Goal: Information Seeking & Learning: Learn about a topic

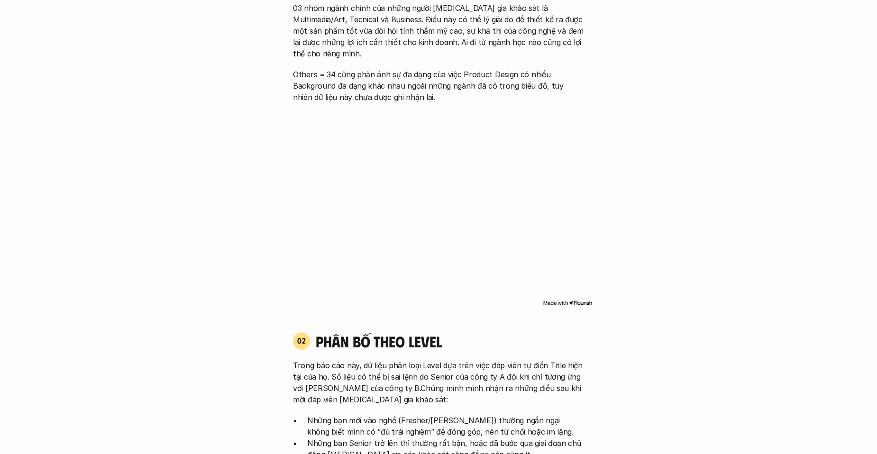
scroll to position [758, 0]
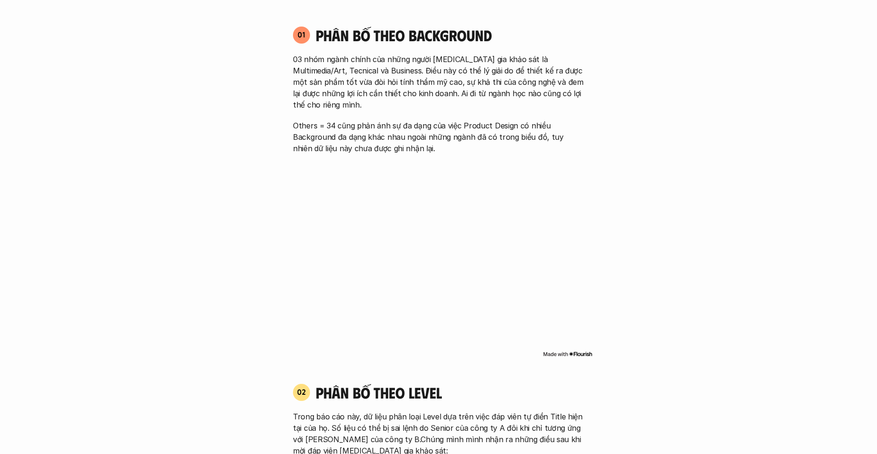
scroll to position [664, 0]
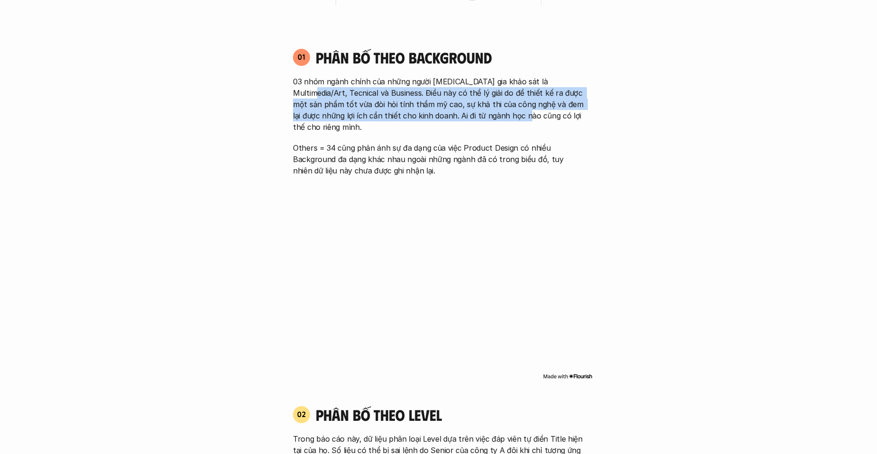
drag, startPoint x: 284, startPoint y: 93, endPoint x: 502, endPoint y: 118, distance: 219.0
click at [502, 118] on div "01 Phân bố theo background 03 nhóm ngành chính của những người [MEDICAL_DATA] g…" at bounding box center [438, 112] width 308 height 128
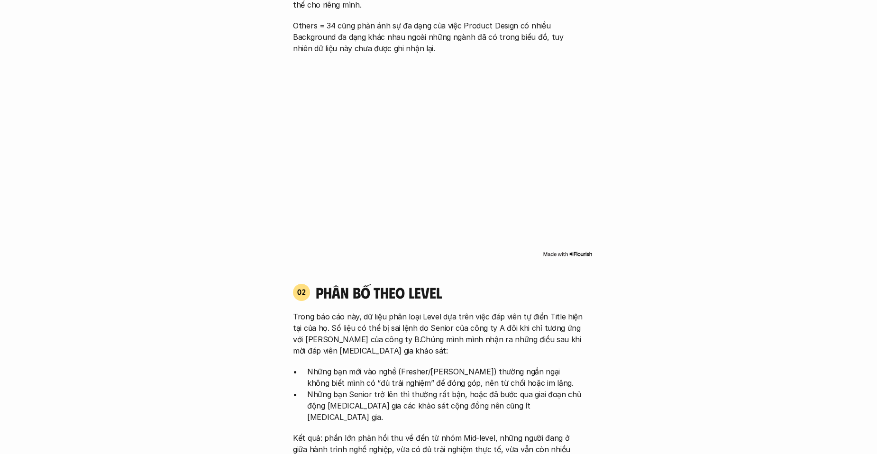
scroll to position [806, 0]
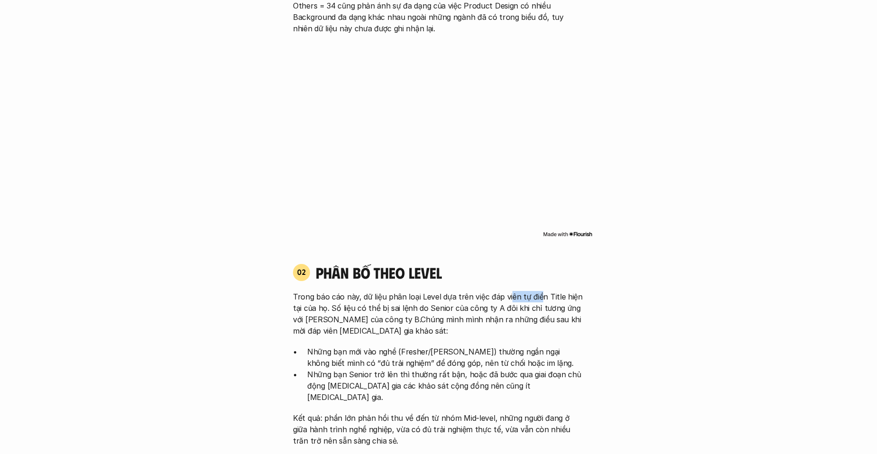
drag, startPoint x: 509, startPoint y: 285, endPoint x: 542, endPoint y: 284, distance: 32.7
click at [541, 291] on p "Trong báo cáo này, dữ liệu phân loại Level dựa trên việc đáp viên tự điền Title…" at bounding box center [438, 314] width 291 height 46
click at [393, 334] on div "Trong báo cáo này, dữ liệu phân loại Level dựa trên việc đáp viên tự điền Title…" at bounding box center [438, 368] width 291 height 155
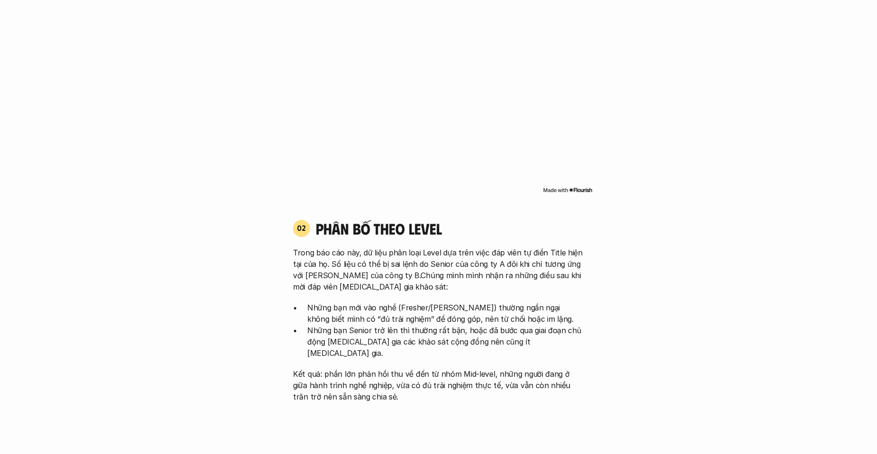
scroll to position [853, 0]
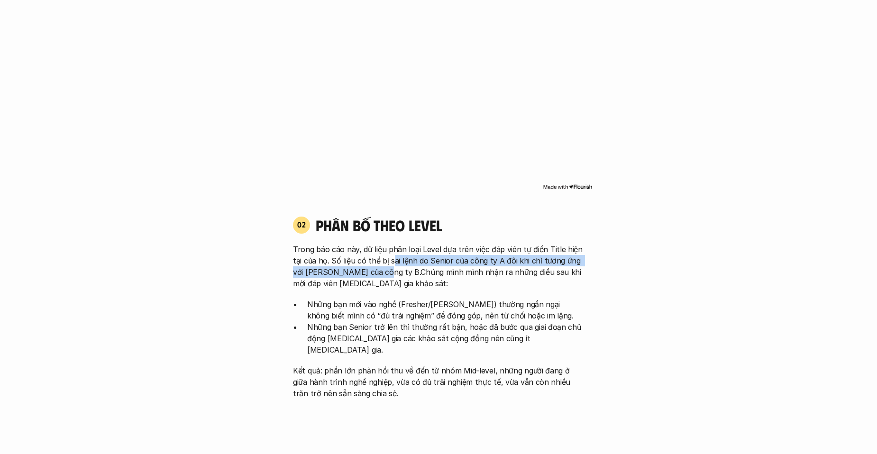
drag, startPoint x: 392, startPoint y: 250, endPoint x: 377, endPoint y: 259, distance: 18.3
click at [377, 259] on p "Trong báo cáo này, dữ liệu phân loại Level dựa trên việc đáp viên tự điền Title…" at bounding box center [438, 267] width 291 height 46
drag, startPoint x: 377, startPoint y: 259, endPoint x: 375, endPoint y: 273, distance: 13.3
click at [375, 273] on p "Trong báo cáo này, dữ liệu phân loại Level dựa trên việc đáp viên tự điền Title…" at bounding box center [438, 267] width 291 height 46
click at [373, 260] on p "Trong báo cáo này, dữ liệu phân loại Level dựa trên việc đáp viên tự điền Title…" at bounding box center [438, 267] width 291 height 46
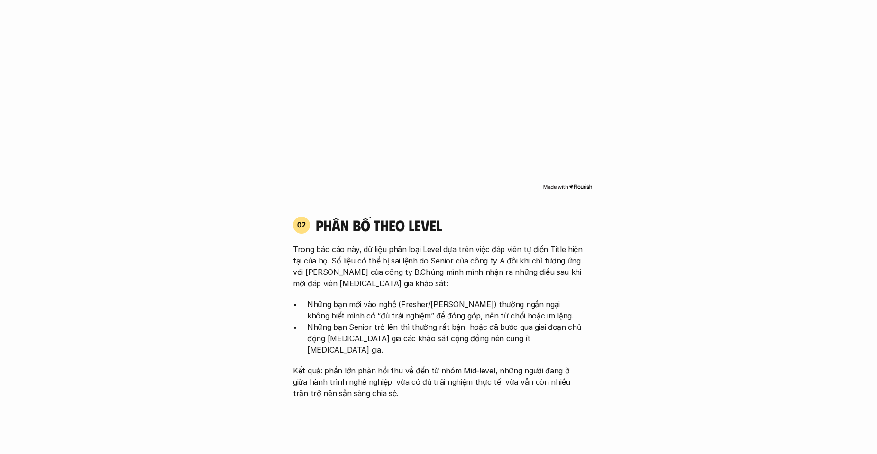
drag, startPoint x: 373, startPoint y: 260, endPoint x: 372, endPoint y: 267, distance: 7.6
click at [372, 267] on p "Trong báo cáo này, dữ liệu phân loại Level dựa trên việc đáp viên tự điền Title…" at bounding box center [438, 267] width 291 height 46
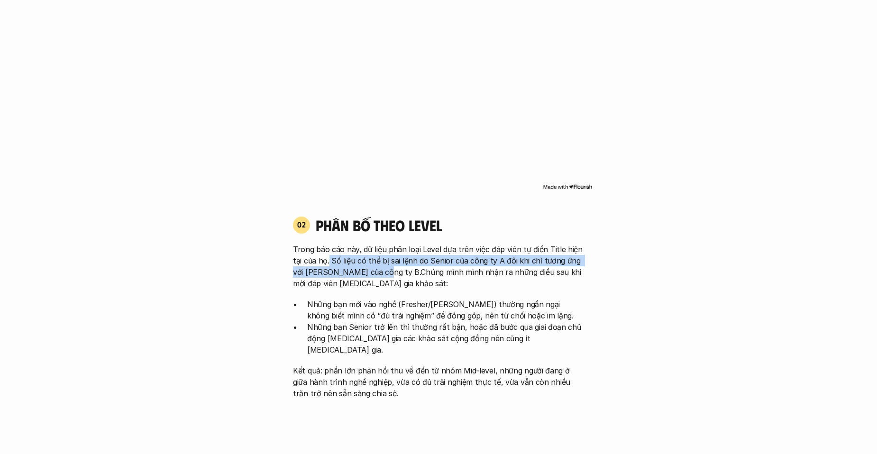
drag, startPoint x: 376, startPoint y: 261, endPoint x: 329, endPoint y: 252, distance: 48.3
click at [329, 252] on p "Trong báo cáo này, dữ liệu phân loại Level dựa trên việc đáp viên tự điền Title…" at bounding box center [438, 267] width 291 height 46
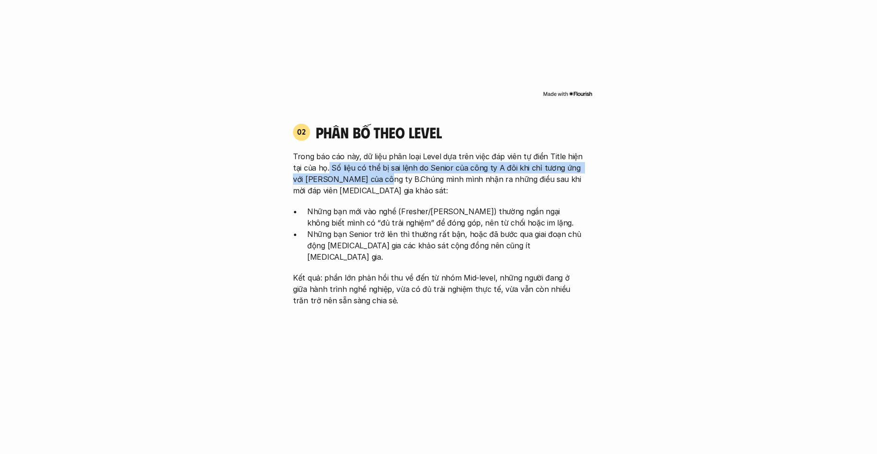
scroll to position [948, 0]
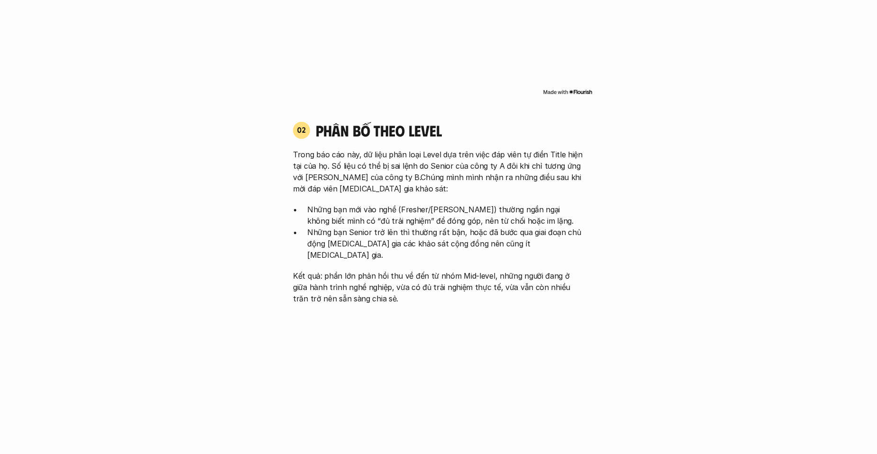
click at [406, 227] on p "Những bạn Senior trở lên thì thường rất bận, hoặc đã bước qua giai đoạn chủ độn…" at bounding box center [445, 244] width 277 height 34
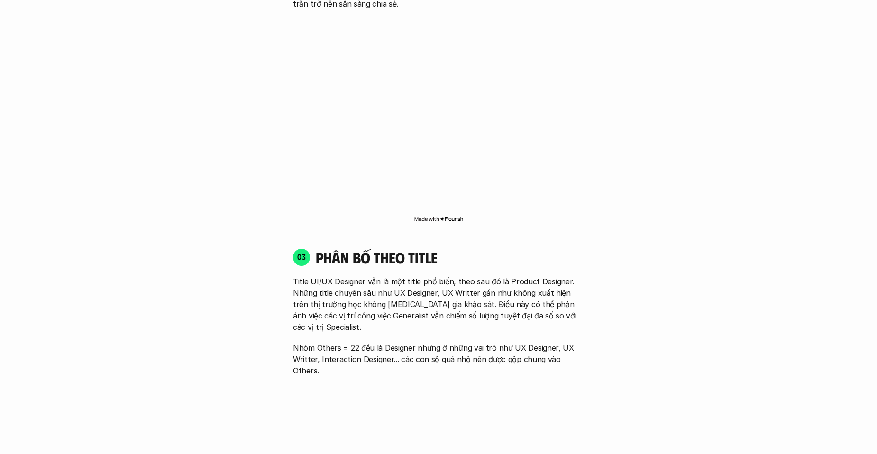
scroll to position [1280, 0]
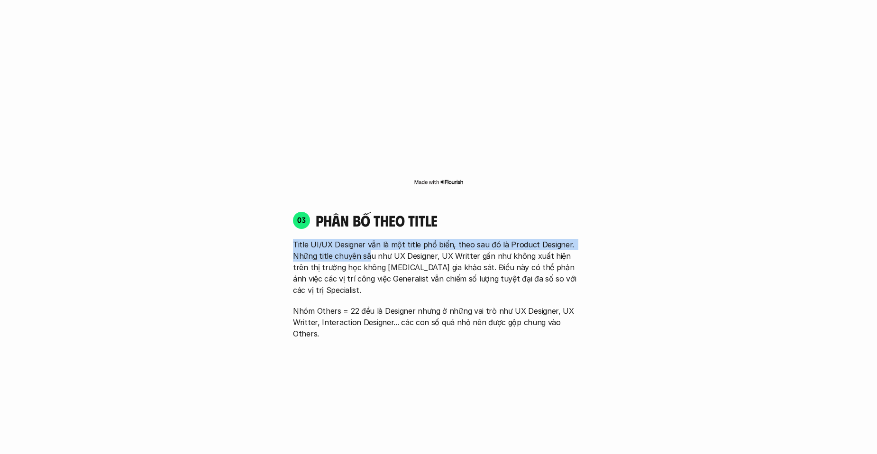
drag, startPoint x: 288, startPoint y: 223, endPoint x: 367, endPoint y: 233, distance: 80.3
click at [368, 233] on div "03 phân bố theo title Title UI/UX Designer vẫn là một title phổ biến, theo sau …" at bounding box center [438, 275] width 308 height 128
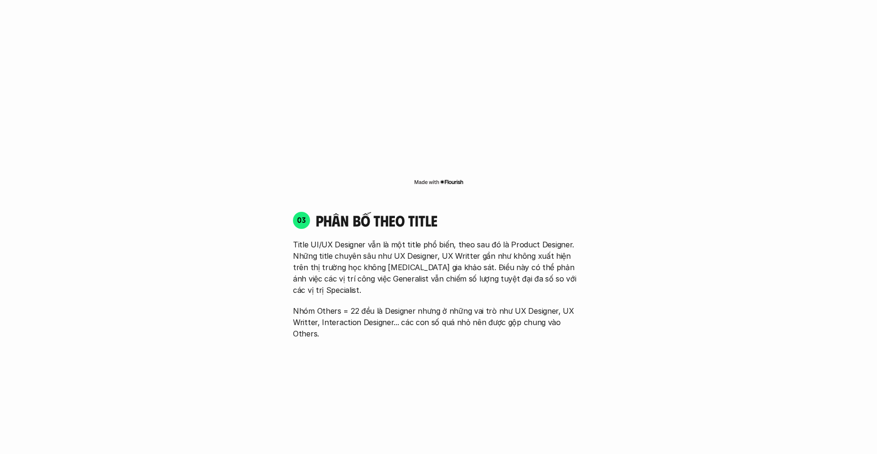
click at [738, 355] on div "01 Phân bố theo background 03 nhóm ngành chính của những người [MEDICAL_DATA] g…" at bounding box center [438, 289] width 607 height 1734
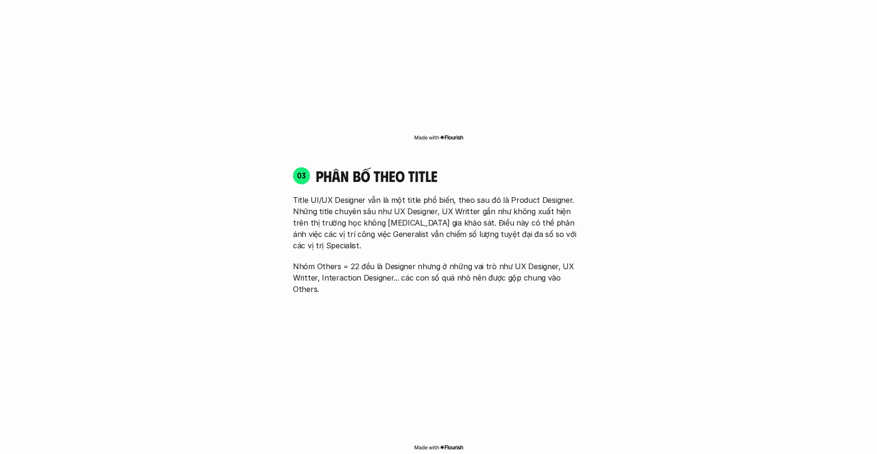
scroll to position [1327, 0]
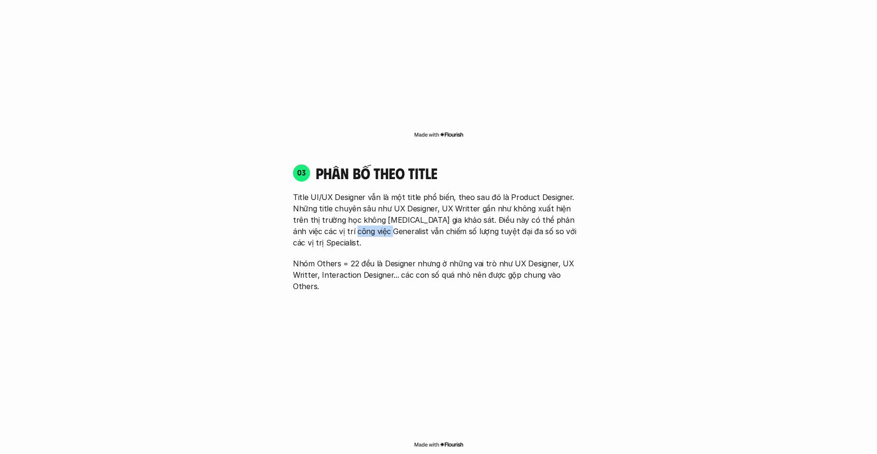
drag, startPoint x: 364, startPoint y: 207, endPoint x: 329, endPoint y: 211, distance: 34.9
click at [329, 211] on p "Title UI/UX Designer vẫn là một title phổ biến, theo sau đó là Product Designer…" at bounding box center [438, 220] width 291 height 57
drag, startPoint x: 329, startPoint y: 211, endPoint x: 334, endPoint y: 218, distance: 7.8
click at [677, 280] on div "01 Phân bố theo background 03 nhóm ngành chính của những người [MEDICAL_DATA] g…" at bounding box center [438, 242] width 607 height 1734
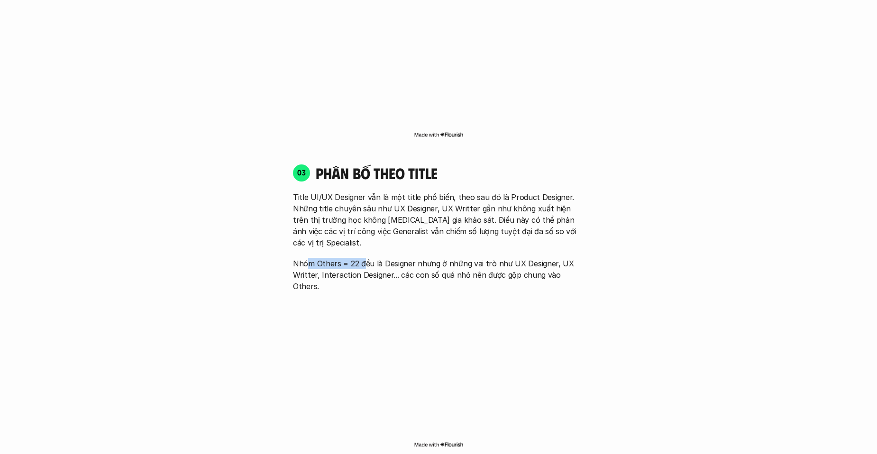
drag, startPoint x: 308, startPoint y: 231, endPoint x: 361, endPoint y: 222, distance: 54.4
click at [361, 222] on div "Title UI/UX Designer vẫn là một title phổ biến, theo sau đó là Product Designer…" at bounding box center [438, 242] width 291 height 100
drag, startPoint x: 361, startPoint y: 222, endPoint x: 404, endPoint y: 227, distance: 42.9
click at [404, 258] on p "Nhóm Others = 22 đều là Designer nhưng ở những vai trò như UX Designer, UX Writ…" at bounding box center [438, 275] width 291 height 34
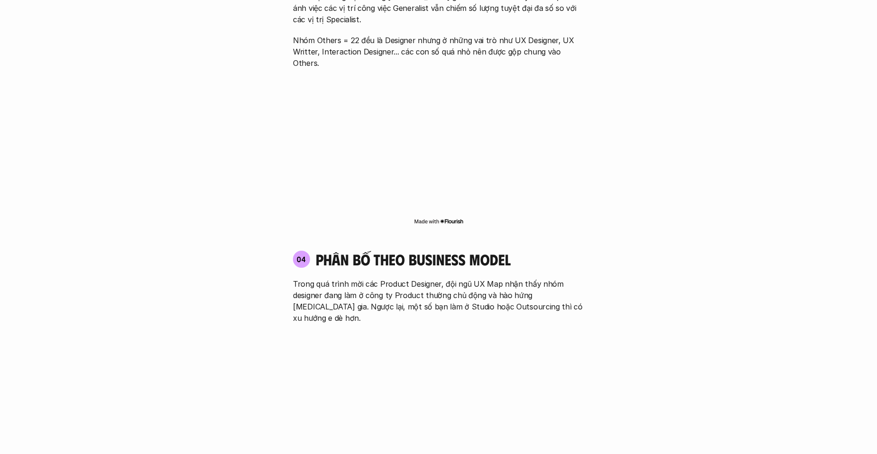
scroll to position [1564, 0]
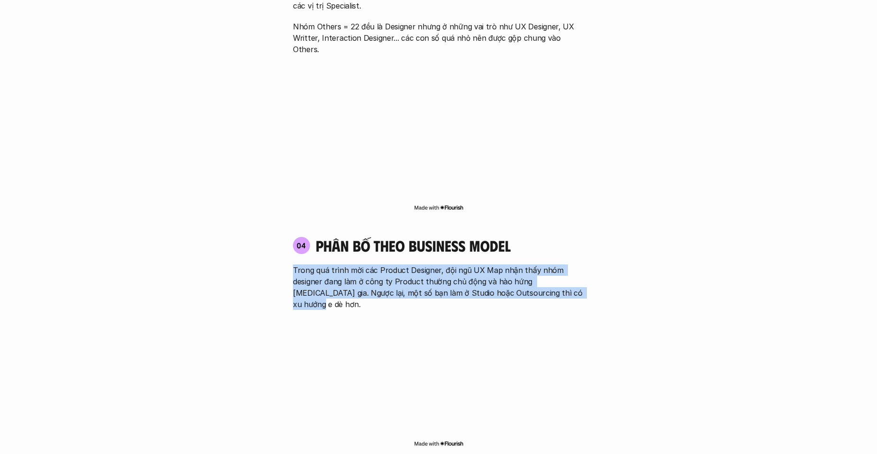
drag, startPoint x: 287, startPoint y: 226, endPoint x: 582, endPoint y: 248, distance: 295.7
click at [582, 248] on div "01 Phân bố theo background 03 nhóm ngành chính của những người [MEDICAL_DATA] g…" at bounding box center [438, 5] width 607 height 1734
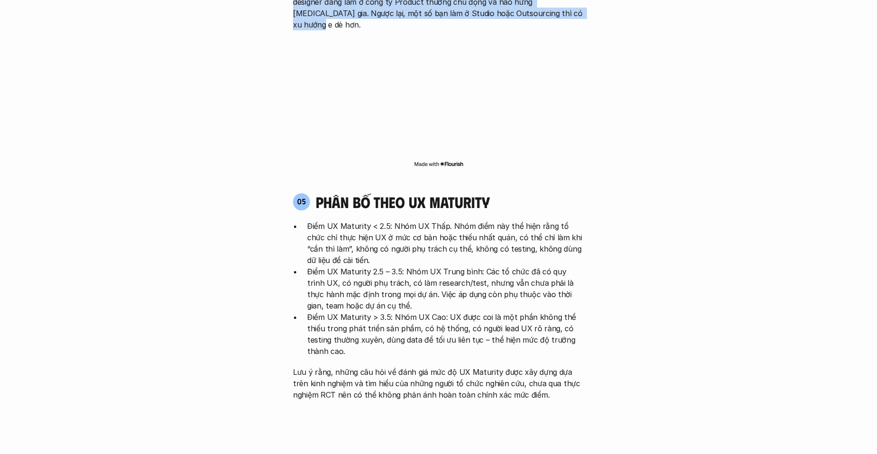
scroll to position [1849, 0]
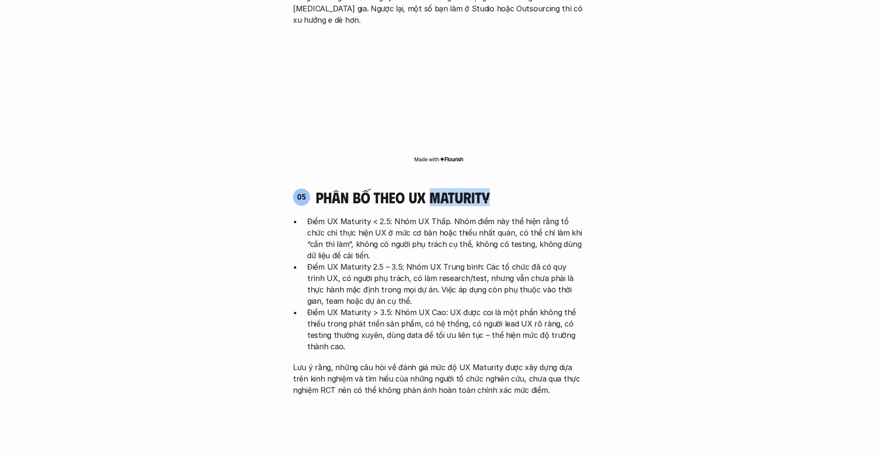
drag, startPoint x: 504, startPoint y: 137, endPoint x: 433, endPoint y: 137, distance: 71.1
click at [432, 188] on div "05 phân bố theo ux maturity" at bounding box center [438, 197] width 291 height 18
click at [455, 188] on h4 "phân bố theo ux maturity" at bounding box center [403, 197] width 174 height 18
click at [464, 188] on h4 "phân bố theo ux maturity" at bounding box center [403, 197] width 174 height 18
drag, startPoint x: 431, startPoint y: 139, endPoint x: 492, endPoint y: 138, distance: 60.7
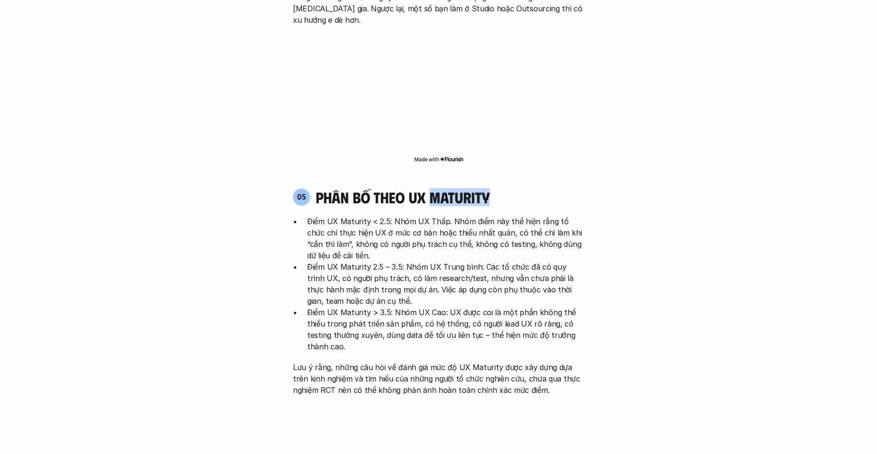
click at [492, 188] on div "05 phân bố theo ux maturity" at bounding box center [438, 197] width 291 height 18
drag, startPoint x: 492, startPoint y: 138, endPoint x: 529, endPoint y: 164, distance: 44.6
click at [535, 216] on p "Điểm UX Maturity < 2.5: Nhóm UX Thấp. Nhóm điểm này thể hiện rằng tổ chức chỉ t…" at bounding box center [445, 239] width 277 height 46
click at [469, 188] on h4 "phân bố theo ux maturity" at bounding box center [403, 197] width 174 height 18
click at [477, 188] on h4 "phân bố theo ux maturity" at bounding box center [403, 197] width 174 height 18
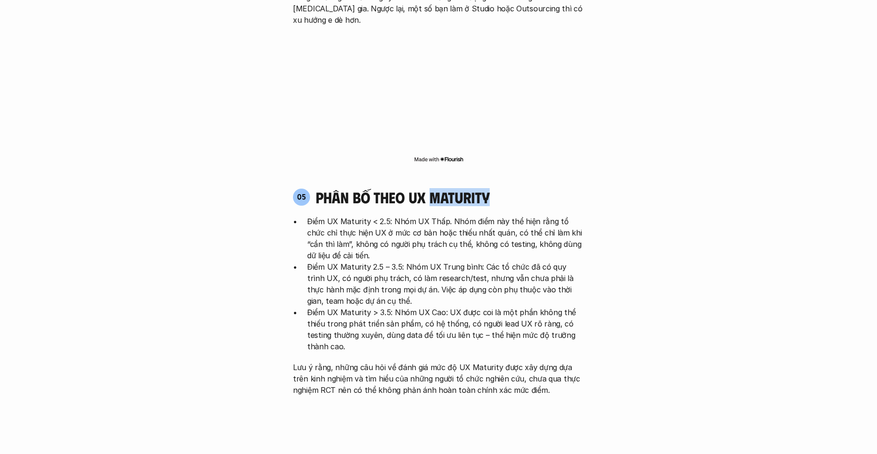
click at [477, 188] on h4 "phân bố theo ux maturity" at bounding box center [403, 197] width 174 height 18
click at [592, 106] on div at bounding box center [438, 97] width 308 height 134
drag, startPoint x: 316, startPoint y: 163, endPoint x: 381, endPoint y: 160, distance: 65.0
click at [381, 216] on p "Điểm UX Maturity < 2.5: Nhóm UX Thấp. Nhóm điểm này thể hiện rằng tổ chức chỉ t…" at bounding box center [445, 239] width 277 height 46
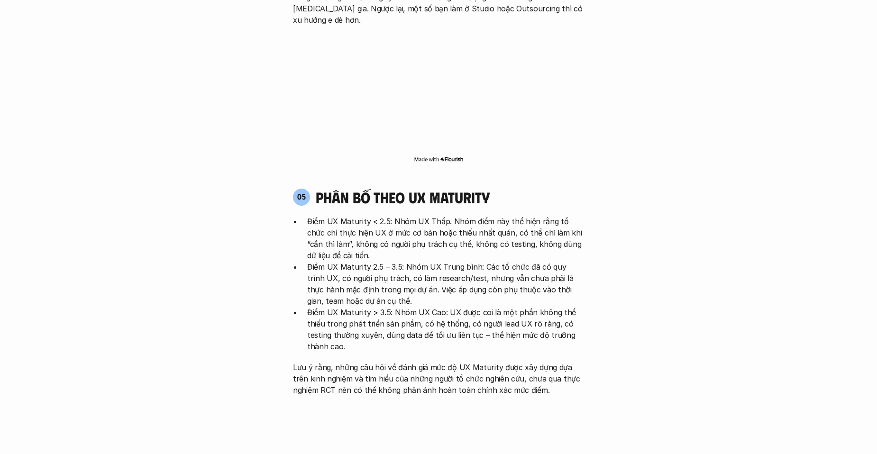
click at [498, 216] on p "Điểm UX Maturity < 2.5: Nhóm UX Thấp. Nhóm điểm này thể hiện rằng tổ chức chỉ t…" at bounding box center [445, 239] width 277 height 46
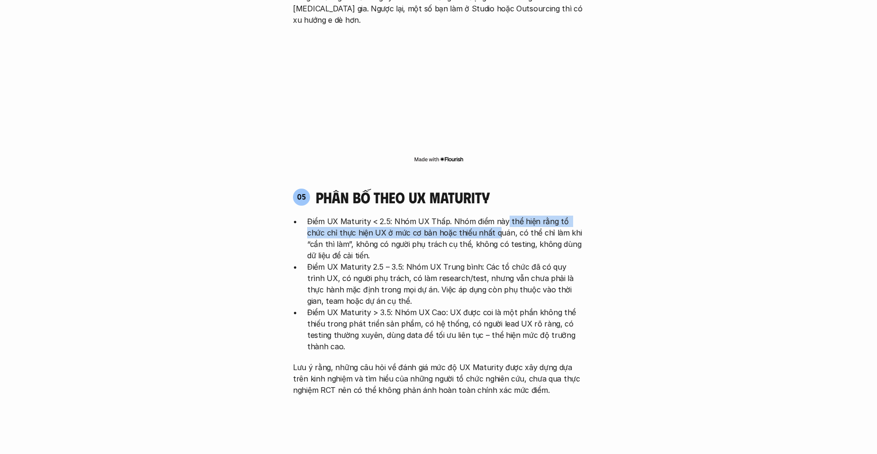
drag, startPoint x: 511, startPoint y: 162, endPoint x: 476, endPoint y: 176, distance: 37.4
click at [476, 216] on p "Điểm UX Maturity < 2.5: Nhóm UX Thấp. Nhóm điểm này thể hiện rằng tổ chức chỉ t…" at bounding box center [445, 239] width 277 height 46
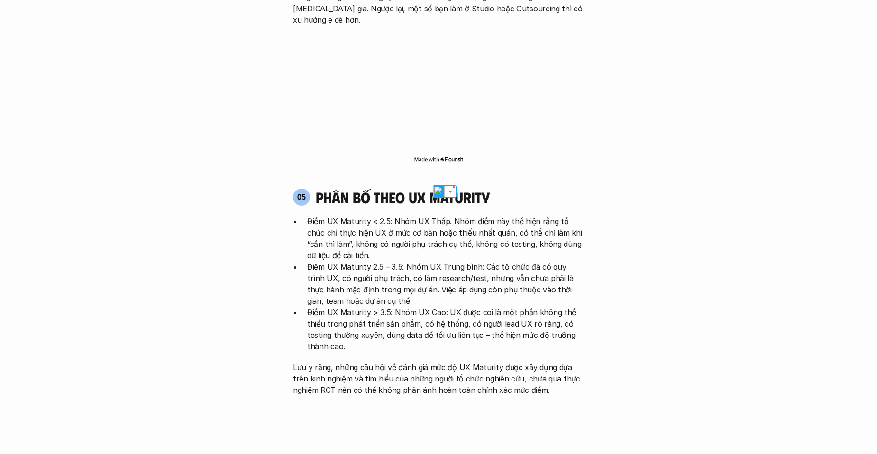
drag, startPoint x: 476, startPoint y: 176, endPoint x: 490, endPoint y: 248, distance: 73.8
click at [490, 261] on p "Điểm UX Maturity 2.5 – 3.5: Nhóm UX Trung bình: Các tổ chức đã có quy trình UX,…" at bounding box center [445, 284] width 277 height 46
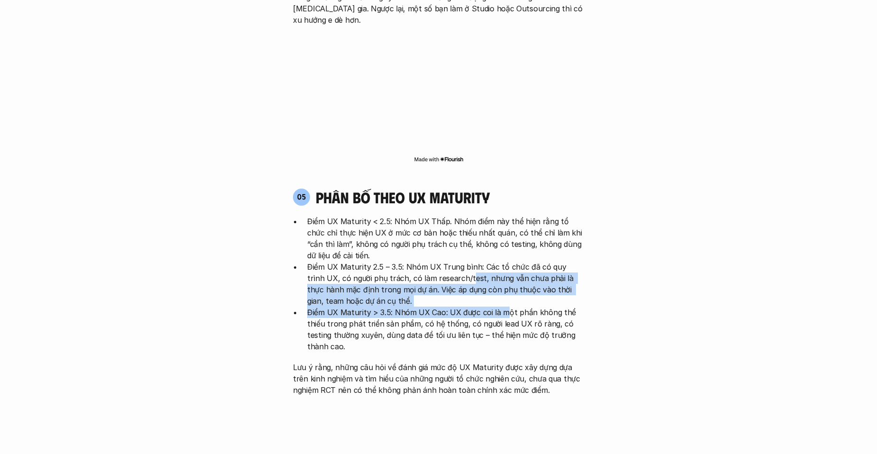
drag, startPoint x: 453, startPoint y: 224, endPoint x: 502, endPoint y: 259, distance: 60.5
click at [502, 259] on ul "Điểm UX Maturity < 2.5: Nhóm UX Thấp. Nhóm điểm này thể hiện rằng tổ chức chỉ t…" at bounding box center [438, 284] width 291 height 137
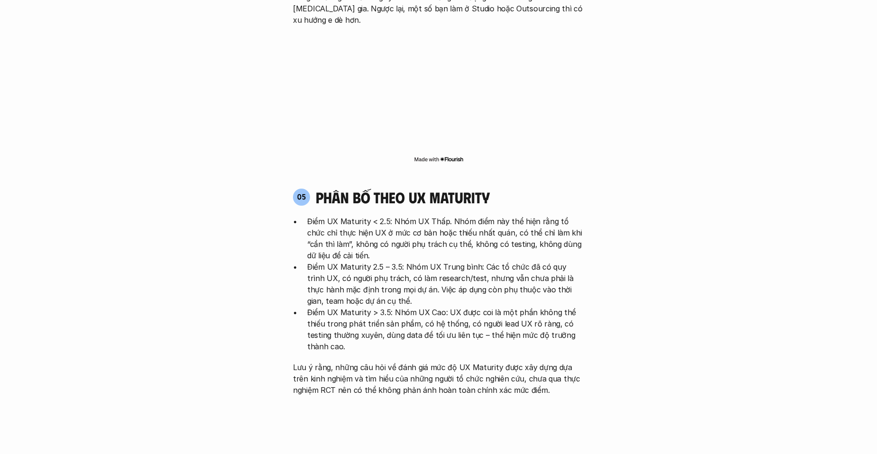
drag, startPoint x: 502, startPoint y: 259, endPoint x: 422, endPoint y: 215, distance: 91.4
click at [422, 261] on p "Điểm UX Maturity 2.5 – 3.5: Nhóm UX Trung bình: Các tổ chức đã có quy trình UX,…" at bounding box center [445, 284] width 277 height 46
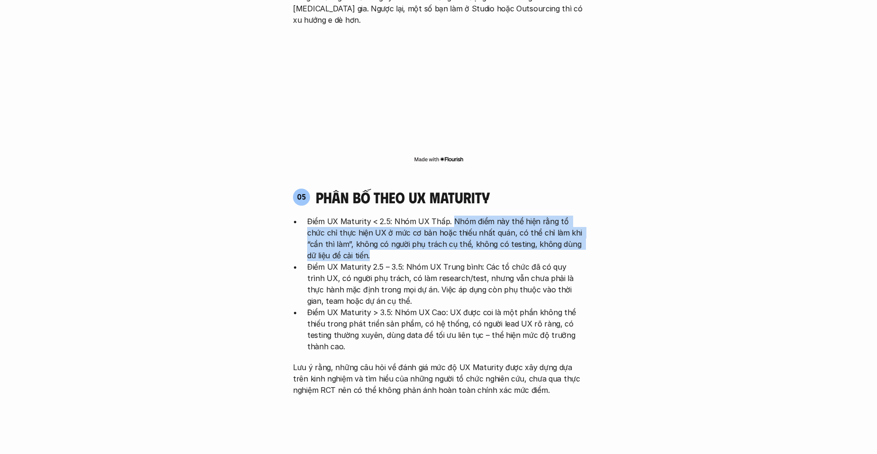
drag, startPoint x: 451, startPoint y: 162, endPoint x: 452, endPoint y: 198, distance: 36.5
click at [452, 216] on p "Điểm UX Maturity < 2.5: Nhóm UX Thấp. Nhóm điểm này thể hiện rằng tổ chức chỉ t…" at bounding box center [445, 239] width 277 height 46
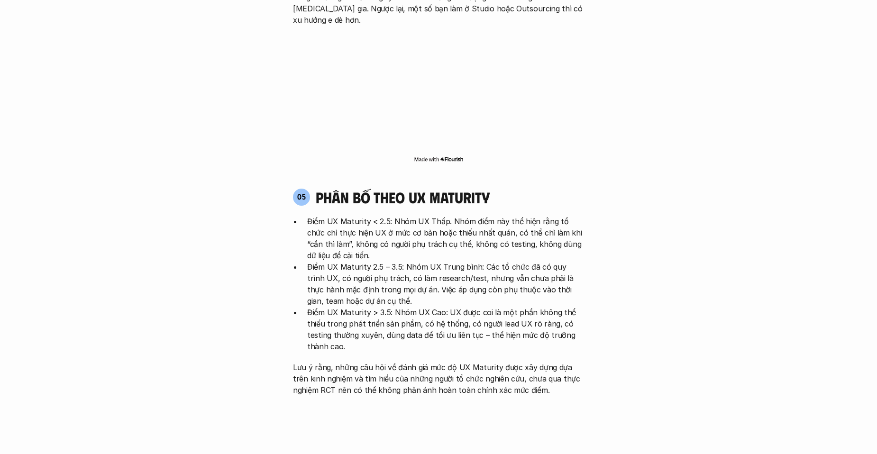
drag, startPoint x: 452, startPoint y: 198, endPoint x: 440, endPoint y: 245, distance: 48.1
click at [440, 261] on p "Điểm UX Maturity 2.5 – 3.5: Nhóm UX Trung bình: Các tổ chức đã có quy trình UX,…" at bounding box center [445, 284] width 277 height 46
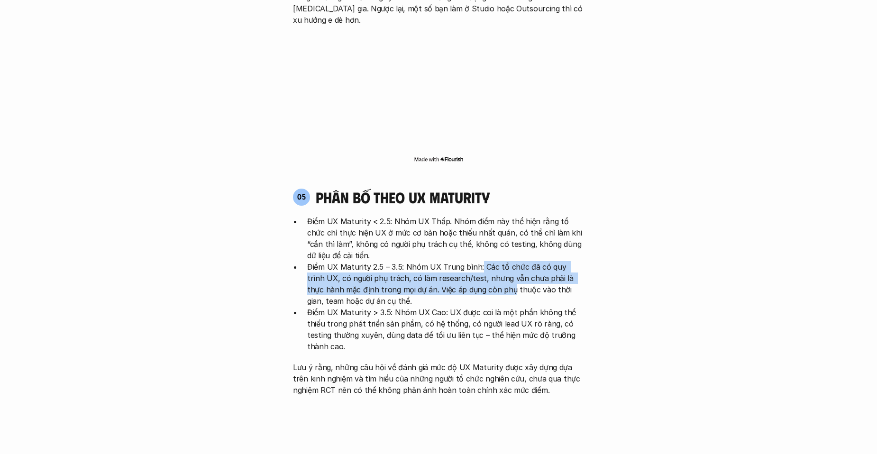
drag, startPoint x: 478, startPoint y: 205, endPoint x: 474, endPoint y: 229, distance: 24.5
click at [474, 261] on p "Điểm UX Maturity 2.5 – 3.5: Nhóm UX Trung bình: Các tổ chức đã có quy trình UX,…" at bounding box center [445, 284] width 277 height 46
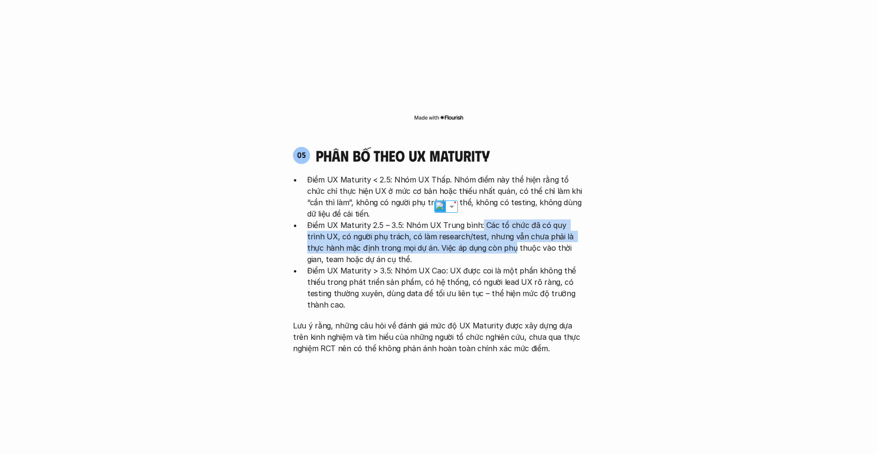
scroll to position [1896, 0]
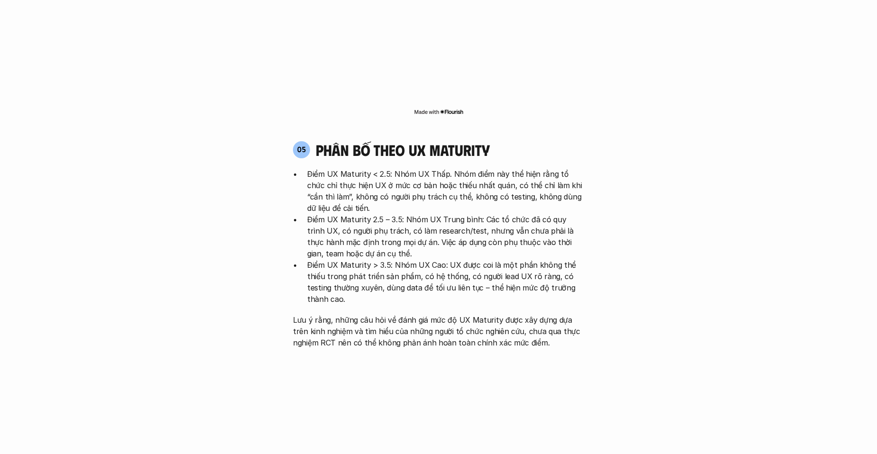
click at [408, 314] on p "Lưu ý rằng, những câu hỏi về đánh giá mức độ UX Maturity được xây dựng dựa trên…" at bounding box center [438, 331] width 291 height 34
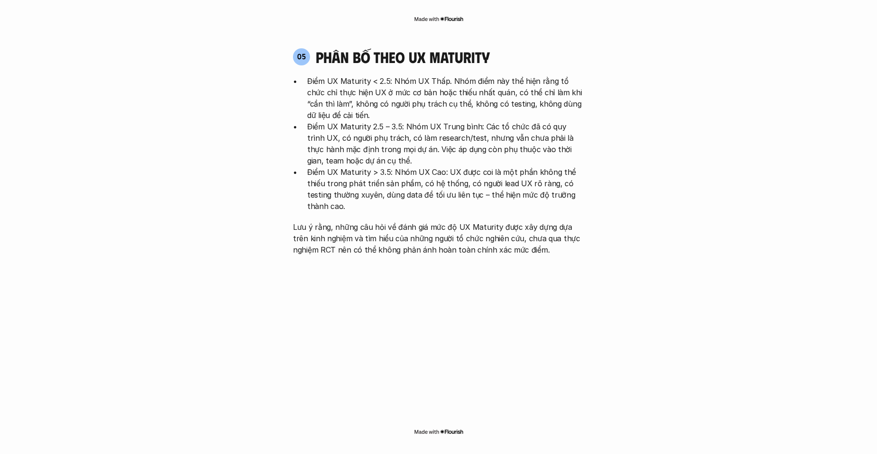
scroll to position [1991, 0]
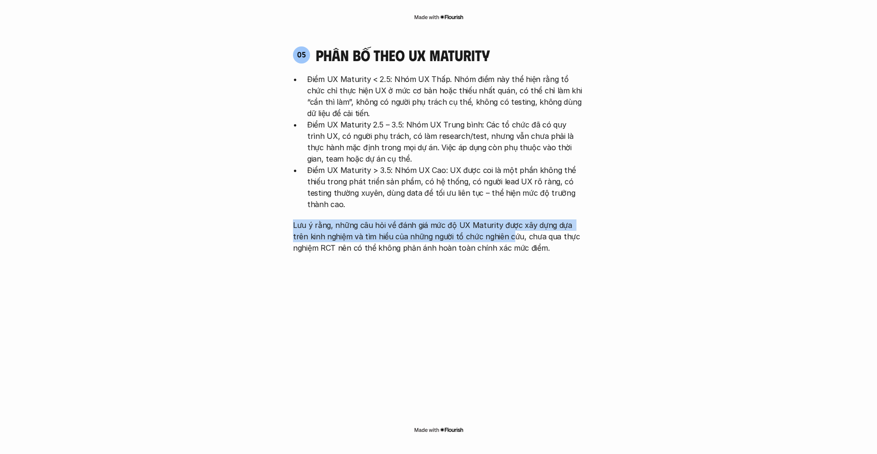
drag, startPoint x: 283, startPoint y: 167, endPoint x: 494, endPoint y: 182, distance: 211.9
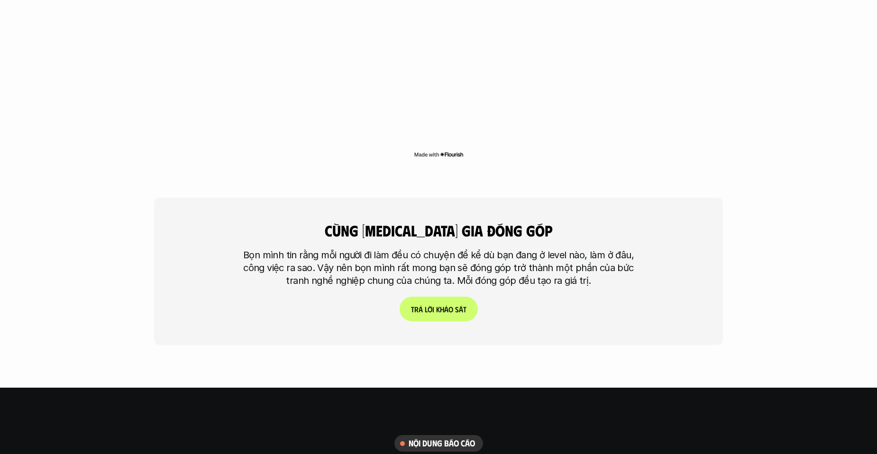
scroll to position [2275, 0]
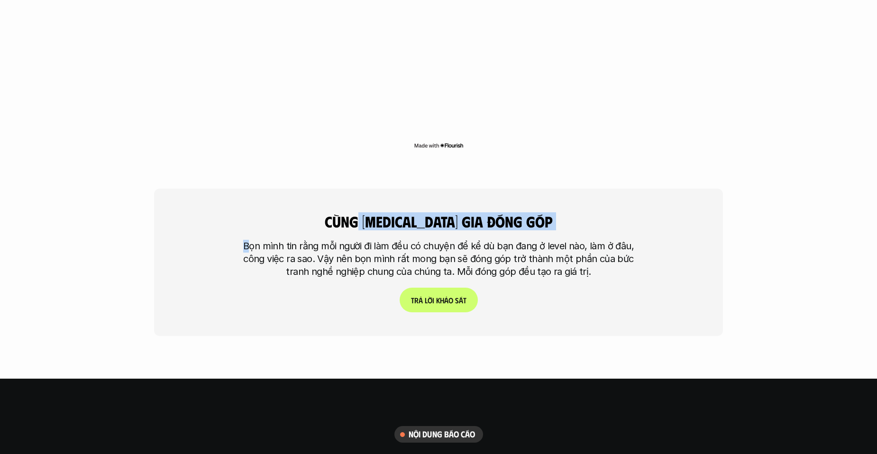
drag, startPoint x: 253, startPoint y: 179, endPoint x: 386, endPoint y: 166, distance: 134.3
click at [386, 189] on div "cùng [MEDICAL_DATA] gia đóng góp Bọn mình tin rằng mỗi người đi làm đều có chuy…" at bounding box center [438, 262] width 569 height 147
click at [292, 240] on p "Bọn mình tin rằng mỗi người đi làm đều có chuyện để kể dù bạn đang ở level nào,…" at bounding box center [438, 259] width 403 height 38
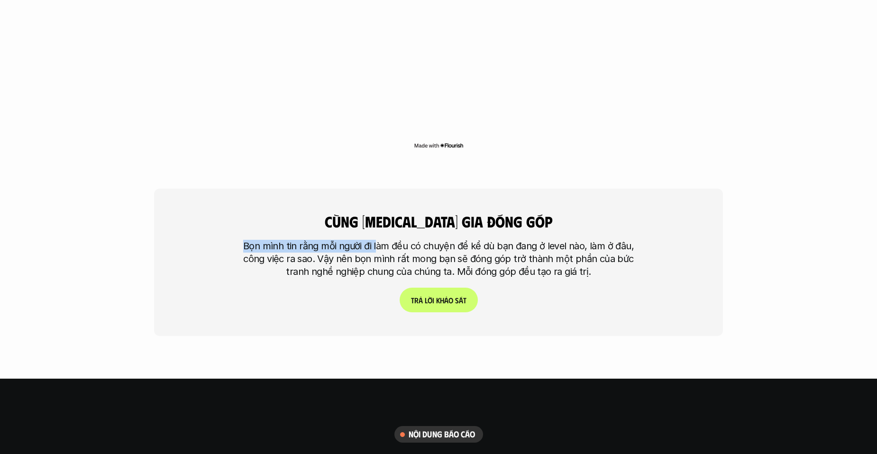
drag, startPoint x: 227, startPoint y: 183, endPoint x: 376, endPoint y: 183, distance: 149.3
click at [376, 189] on div "cùng [MEDICAL_DATA] gia đóng góp Bọn mình tin rằng mỗi người đi làm đều có chuy…" at bounding box center [438, 262] width 569 height 147
drag, startPoint x: 376, startPoint y: 183, endPoint x: 355, endPoint y: 200, distance: 26.7
click at [355, 240] on p "Bọn mình tin rằng mỗi người đi làm đều có chuyện để kể dù bạn đang ở level nào,…" at bounding box center [438, 259] width 403 height 38
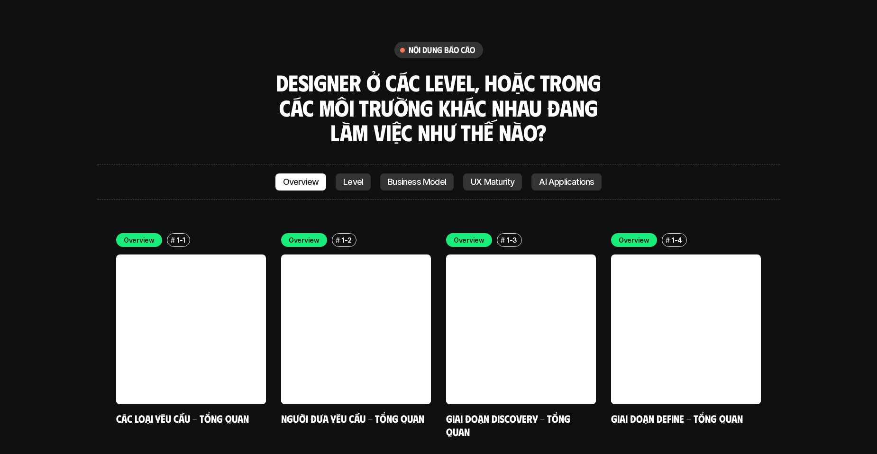
scroll to position [2653, 0]
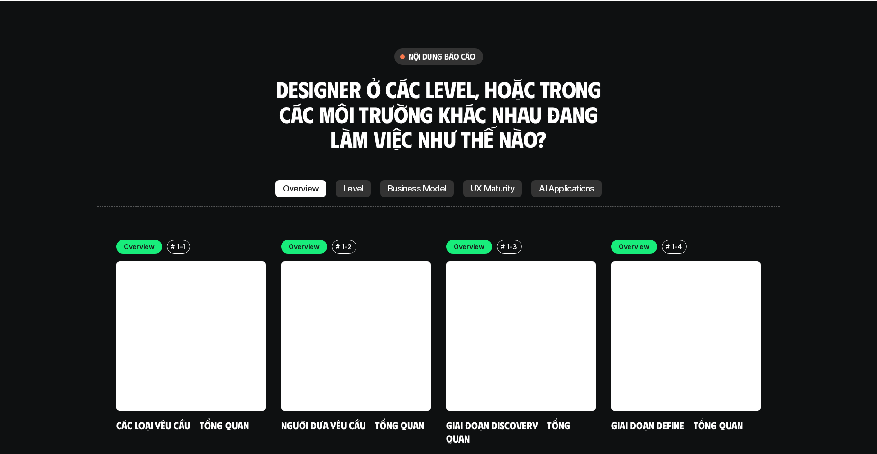
click at [338, 180] on link "Level" at bounding box center [353, 188] width 35 height 17
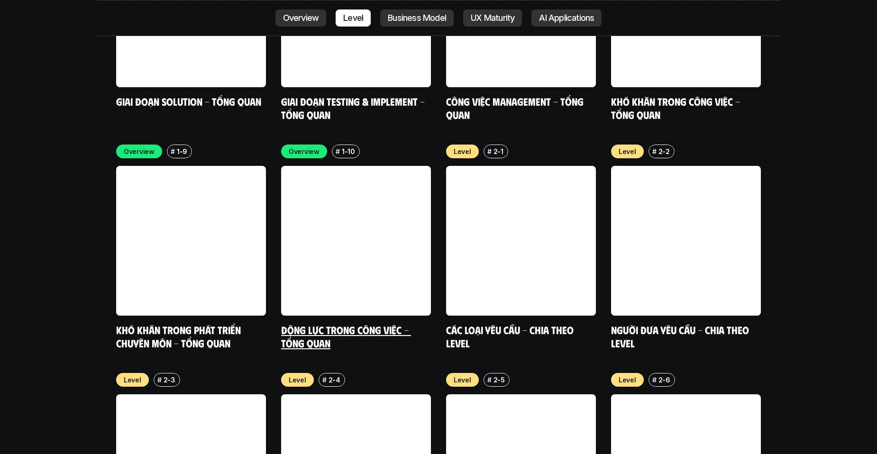
scroll to position [3012, 0]
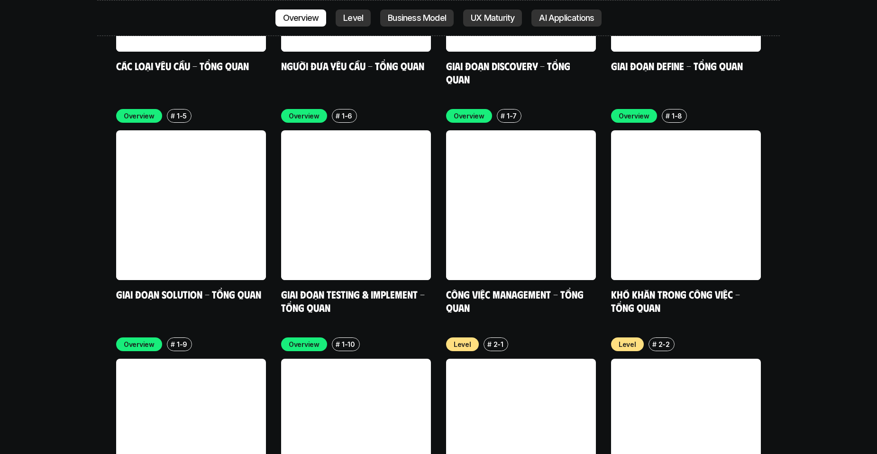
click at [352, 16] on p "Level" at bounding box center [353, 17] width 20 height 9
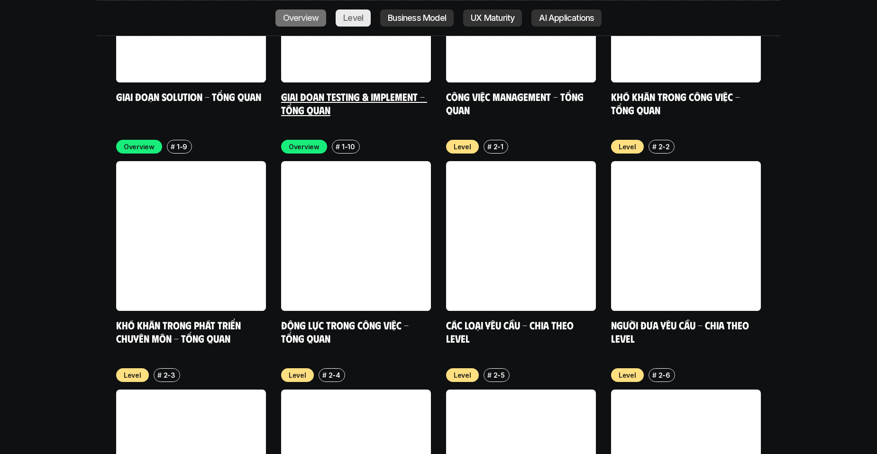
scroll to position [3250, 0]
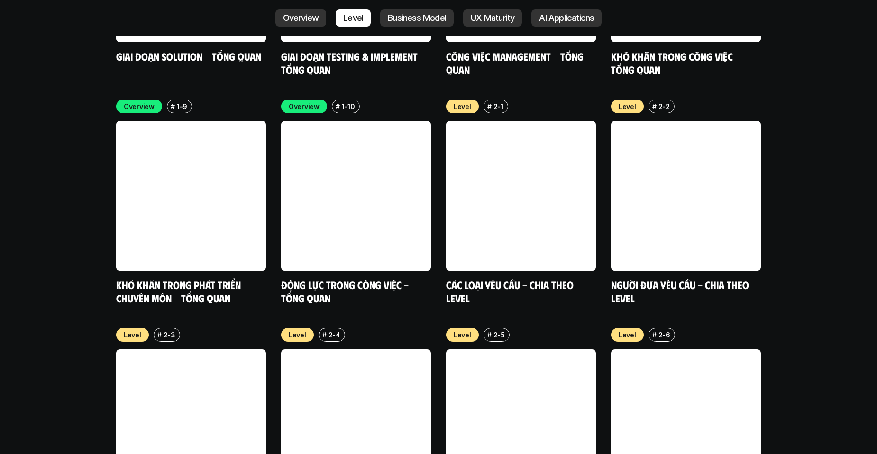
click at [428, 21] on p "Business Model" at bounding box center [417, 17] width 58 height 9
click at [417, 18] on p "Business Model" at bounding box center [417, 17] width 58 height 9
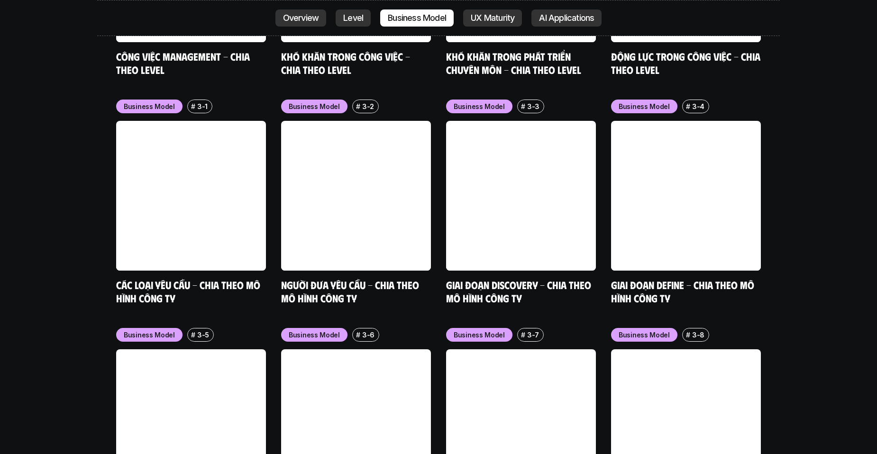
click at [481, 19] on p "UX Maturity" at bounding box center [493, 17] width 44 height 9
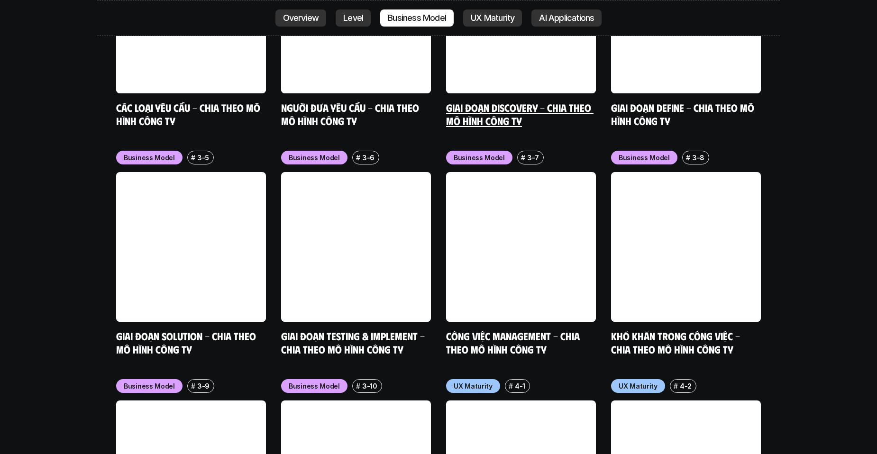
drag, startPoint x: 561, startPoint y: 13, endPoint x: 568, endPoint y: 14, distance: 7.3
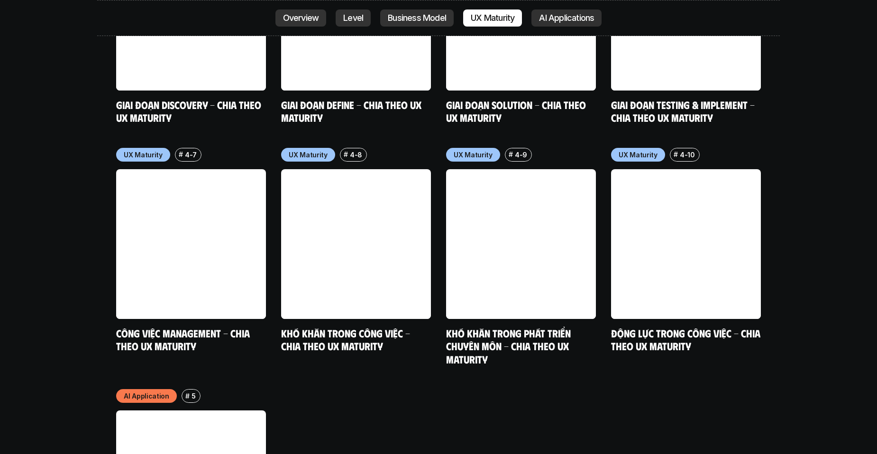
scroll to position [4768, 0]
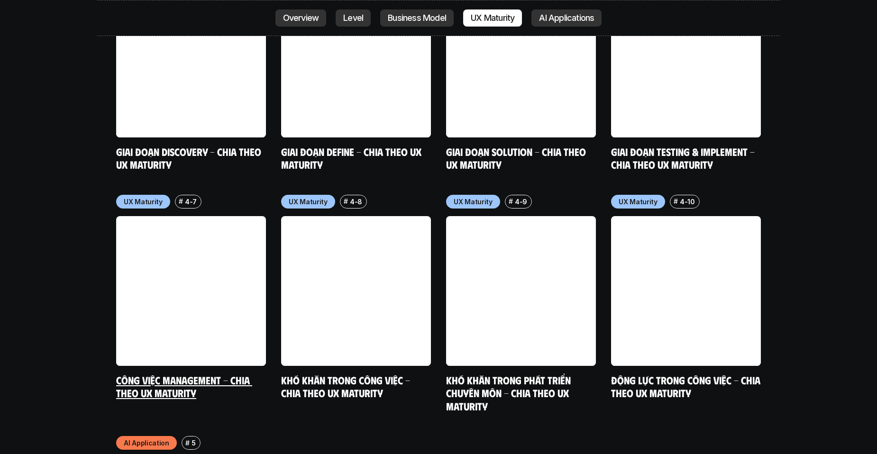
click at [193, 197] on p "4-7" at bounding box center [191, 202] width 12 height 10
click at [143, 197] on p "UX Maturity" at bounding box center [143, 202] width 39 height 10
click at [185, 197] on p "4-7" at bounding box center [191, 202] width 12 height 10
drag, startPoint x: 239, startPoint y: 139, endPoint x: 260, endPoint y: 136, distance: 21.1
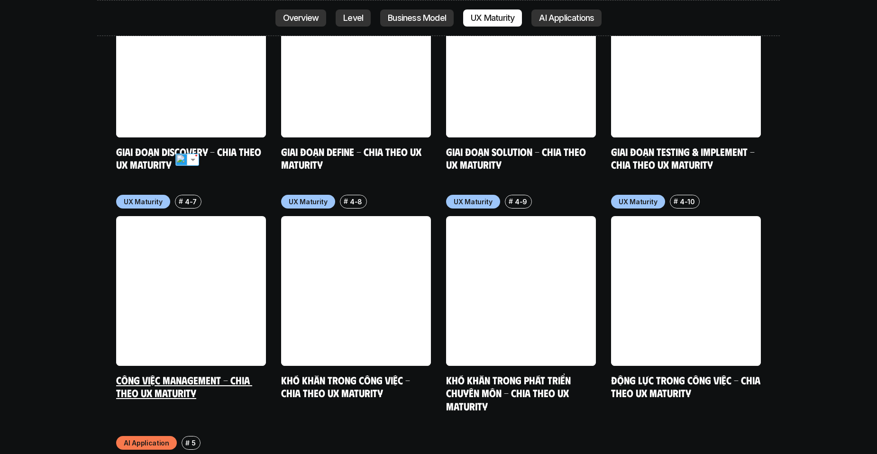
click at [239, 195] on div "UX Maturity # 4-7" at bounding box center [191, 202] width 150 height 14
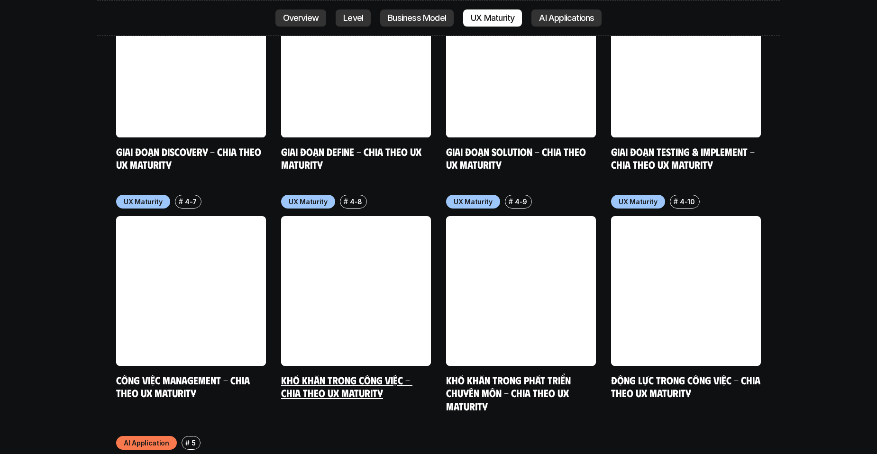
click at [358, 197] on p "4-8" at bounding box center [356, 202] width 12 height 10
click at [683, 197] on p "4-10" at bounding box center [687, 202] width 15 height 10
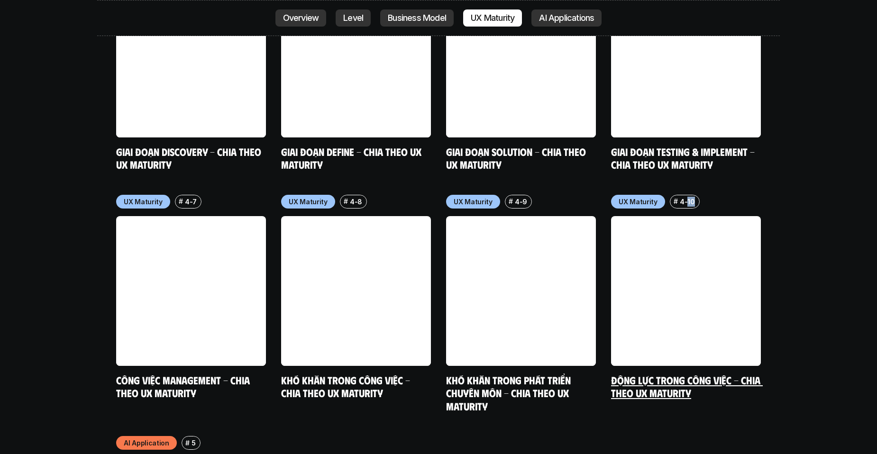
drag, startPoint x: 709, startPoint y: 142, endPoint x: 686, endPoint y: 141, distance: 22.3
click at [686, 195] on div "UX Maturity # 4-10" at bounding box center [686, 202] width 150 height 14
click at [645, 374] on link "Động lực trong công việc - Chia theo UX Maturity" at bounding box center [687, 387] width 152 height 26
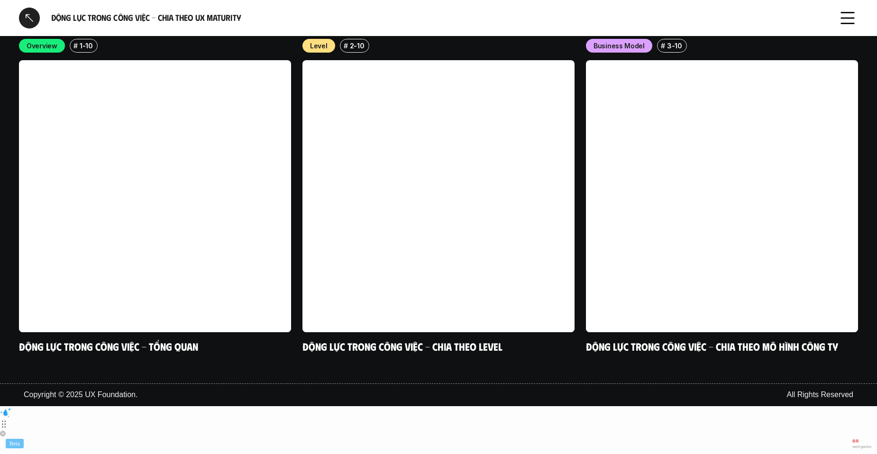
scroll to position [1713, 0]
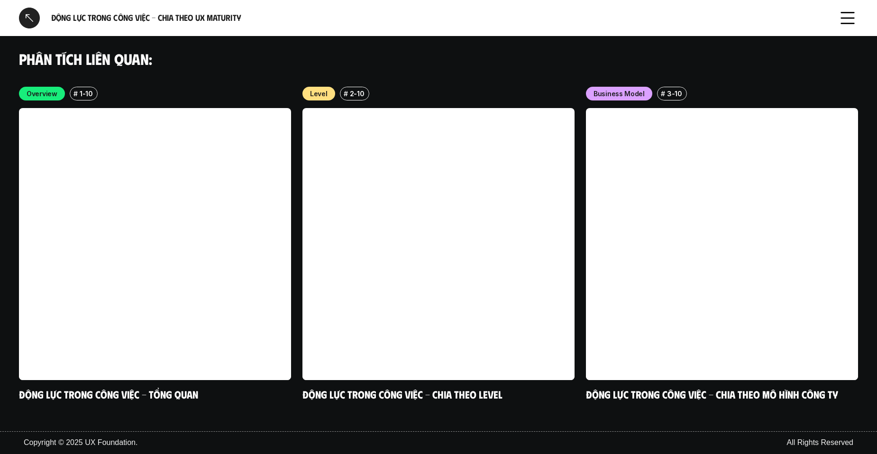
click at [841, 21] on icon at bounding box center [847, 18] width 21 height 21
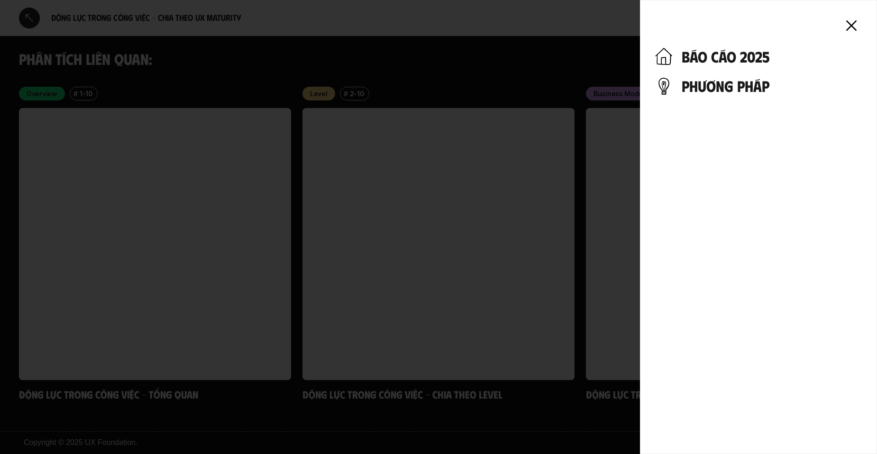
click at [698, 90] on h4 "phương pháp" at bounding box center [772, 86] width 180 height 18
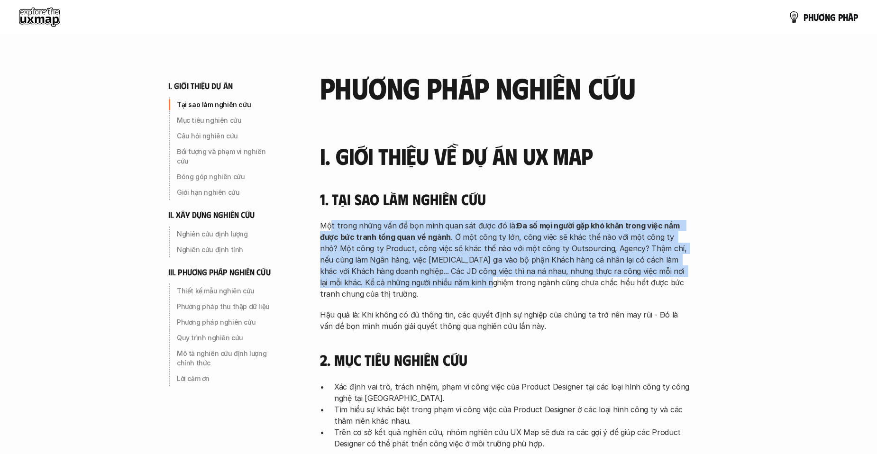
drag, startPoint x: 338, startPoint y: 225, endPoint x: 459, endPoint y: 286, distance: 135.3
click at [459, 286] on p "Một trong những vấn đề bọn mình quan sát được đó là: Đa số mọi người gặp khó kh…" at bounding box center [505, 260] width 370 height 80
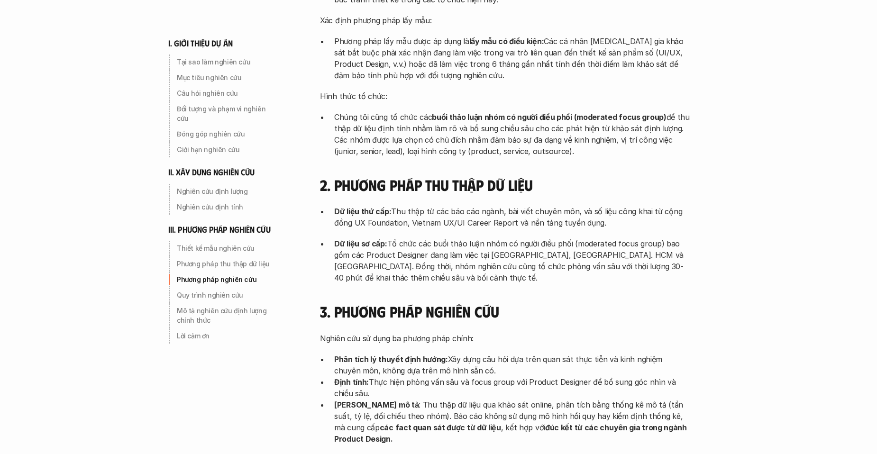
scroll to position [2370, 0]
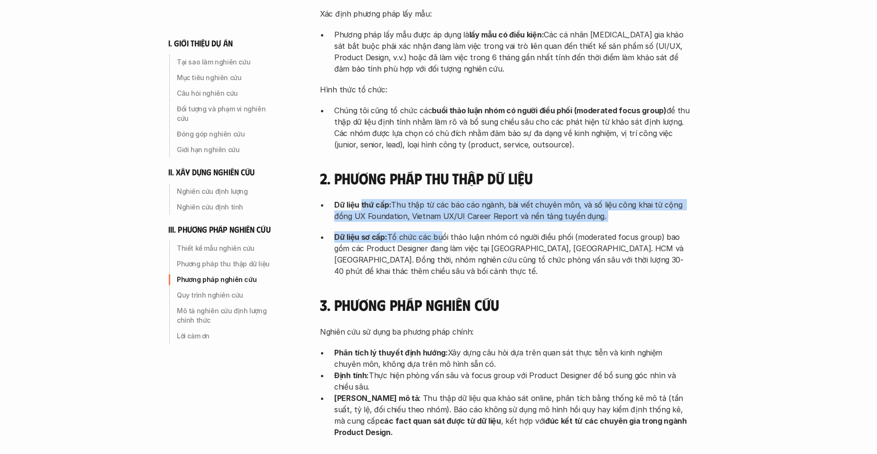
drag, startPoint x: 374, startPoint y: 140, endPoint x: 438, endPoint y: 177, distance: 72.8
click at [438, 177] on div "2. Phương pháp thu thập dữ liệu Dữ liệu thứ cấp: Thu thập từ các báo cáo ngành,…" at bounding box center [505, 223] width 370 height 108
drag, startPoint x: 438, startPoint y: 177, endPoint x: 396, endPoint y: 141, distance: 54.4
click at [396, 169] on div "2. Phương pháp thu thập dữ liệu Dữ liệu thứ cấp: Thu thập từ các báo cáo ngành,…" at bounding box center [505, 223] width 370 height 108
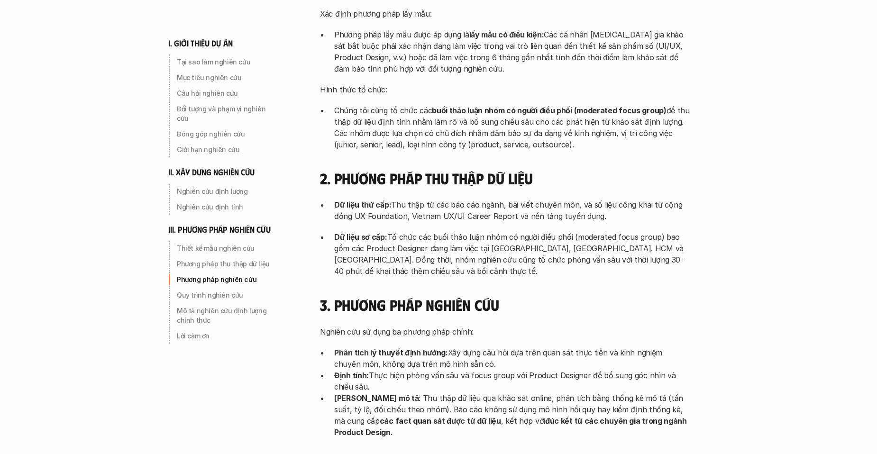
click at [391, 169] on div "2. Phương pháp thu thập dữ liệu Dữ liệu thứ cấp: Thu thập từ các báo cáo ngành,…" at bounding box center [505, 223] width 370 height 108
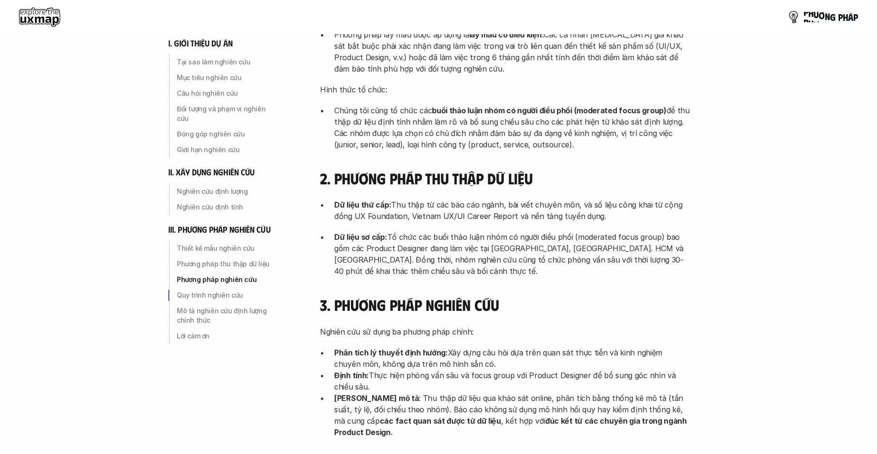
click at [853, 18] on p "p h ư ơ n g p h á p" at bounding box center [830, 17] width 55 height 10
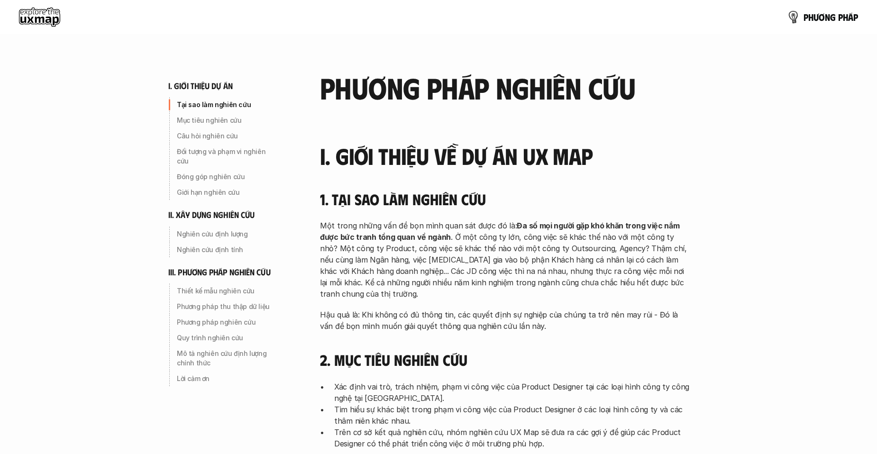
click at [818, 18] on p "p h ư ơ n g p h á p" at bounding box center [830, 17] width 55 height 10
click at [27, 10] on use at bounding box center [39, 17] width 41 height 19
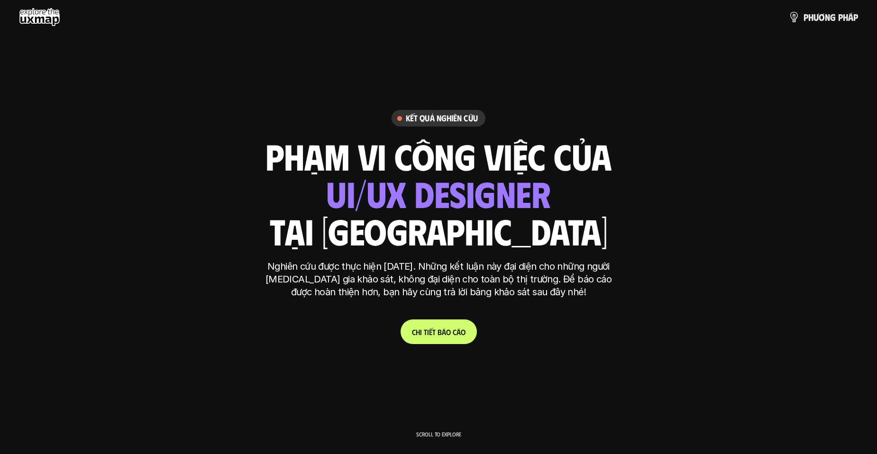
click at [36, 13] on use at bounding box center [39, 17] width 41 height 19
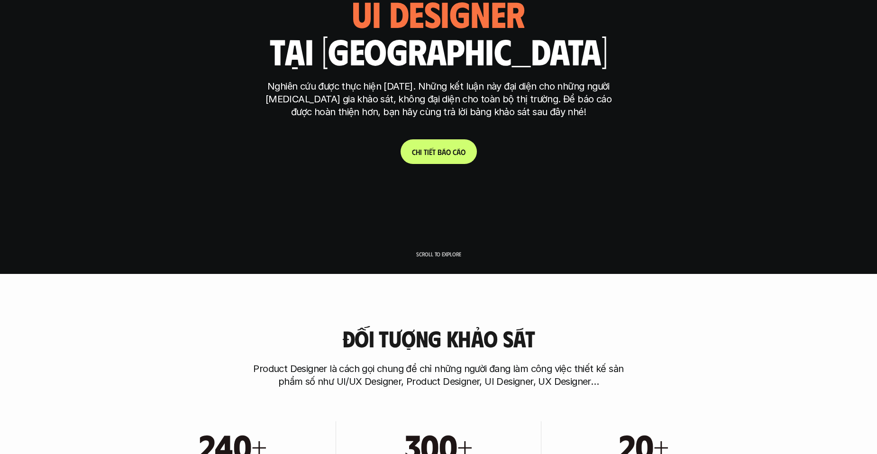
scroll to position [190, 0]
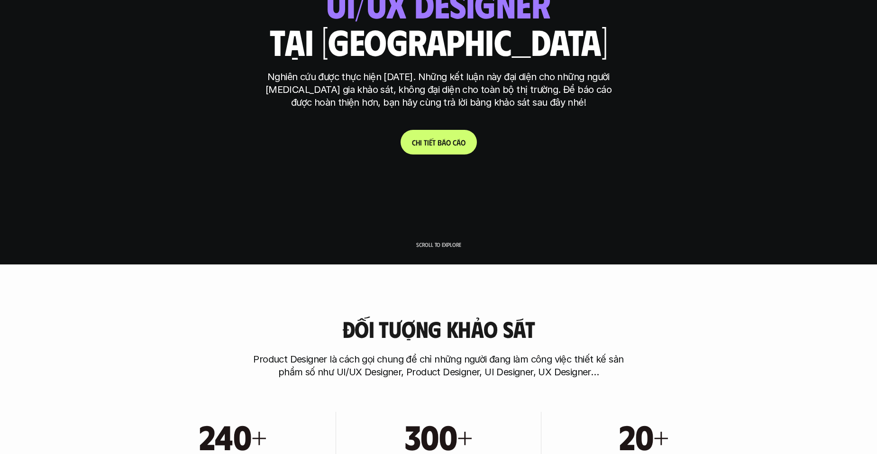
click at [451, 245] on p "Scroll to explore" at bounding box center [438, 244] width 45 height 7
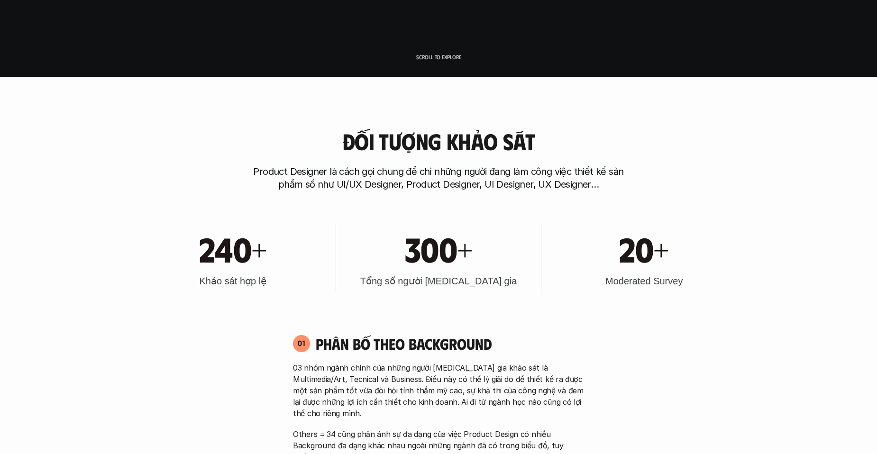
scroll to position [379, 0]
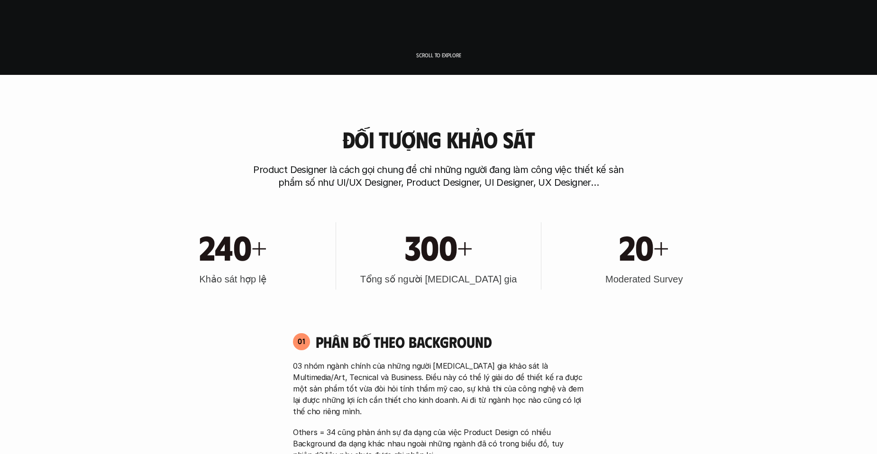
click at [428, 248] on h1 "300+" at bounding box center [439, 246] width 68 height 41
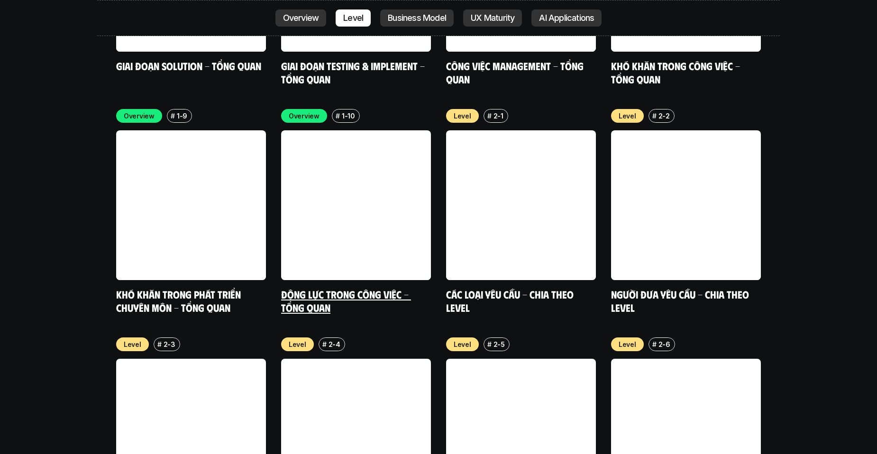
scroll to position [3271, 0]
